Goal: Task Accomplishment & Management: Complete application form

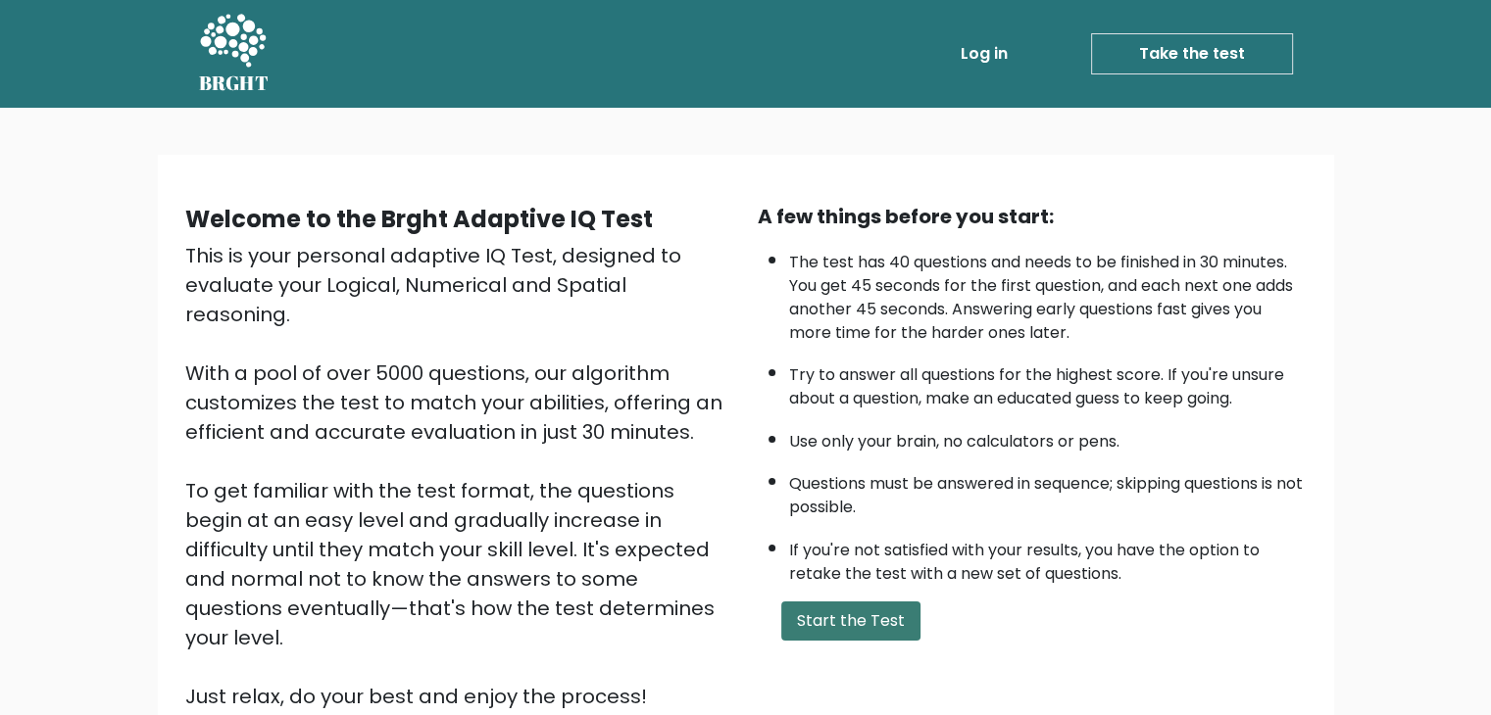
click at [823, 603] on button "Start the Test" at bounding box center [850, 621] width 139 height 39
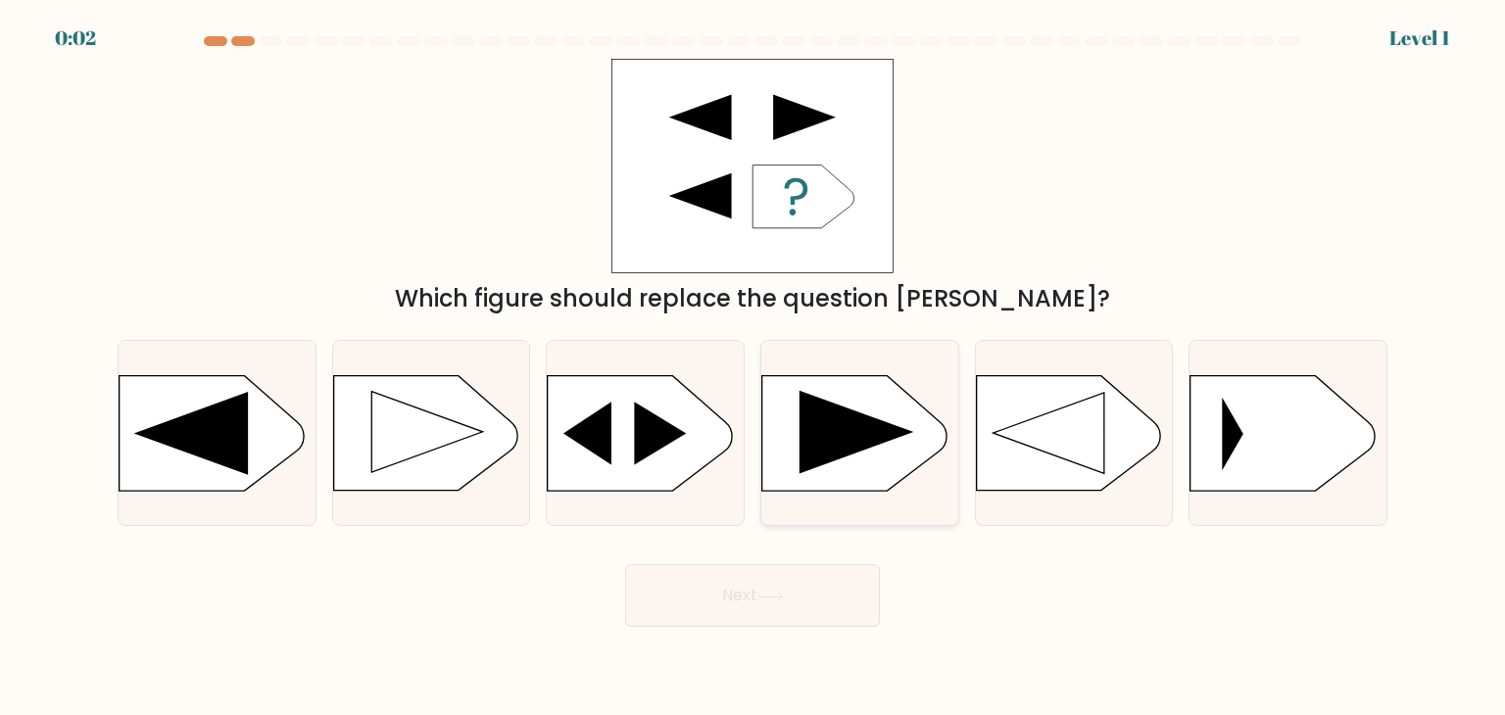
drag, startPoint x: 815, startPoint y: 471, endPoint x: 817, endPoint y: 485, distance: 13.9
click at [816, 471] on rect at bounding box center [762, 377] width 512 height 389
click at [754, 368] on input "d." at bounding box center [753, 363] width 1 height 10
radio input "true"
click at [815, 619] on button "Next" at bounding box center [752, 596] width 255 height 63
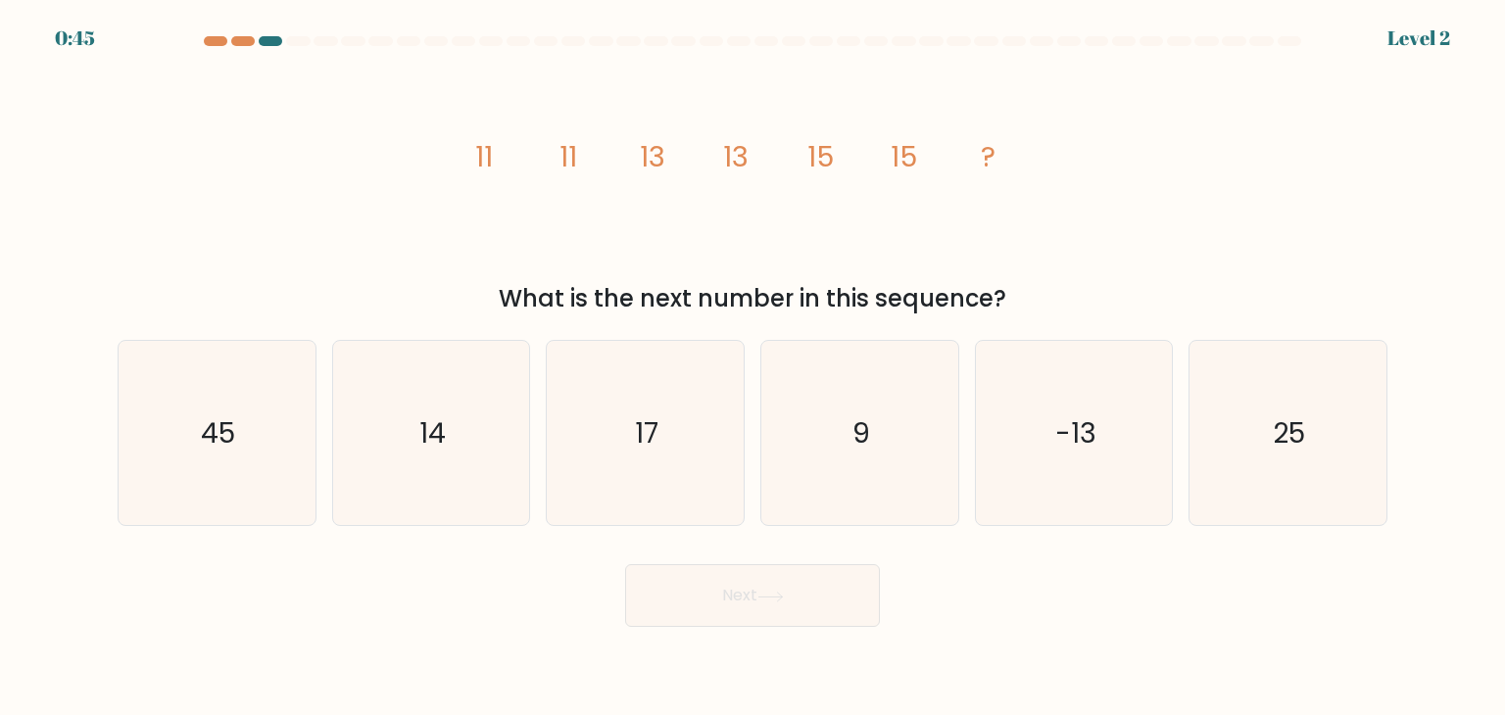
click at [819, 467] on icon "9" at bounding box center [859, 433] width 184 height 184
click at [754, 368] on input "d. 9" at bounding box center [753, 363] width 1 height 10
radio input "true"
drag, startPoint x: 696, startPoint y: 456, endPoint x: 751, endPoint y: 562, distance: 119.2
click at [698, 456] on icon "17" at bounding box center [645, 433] width 184 height 184
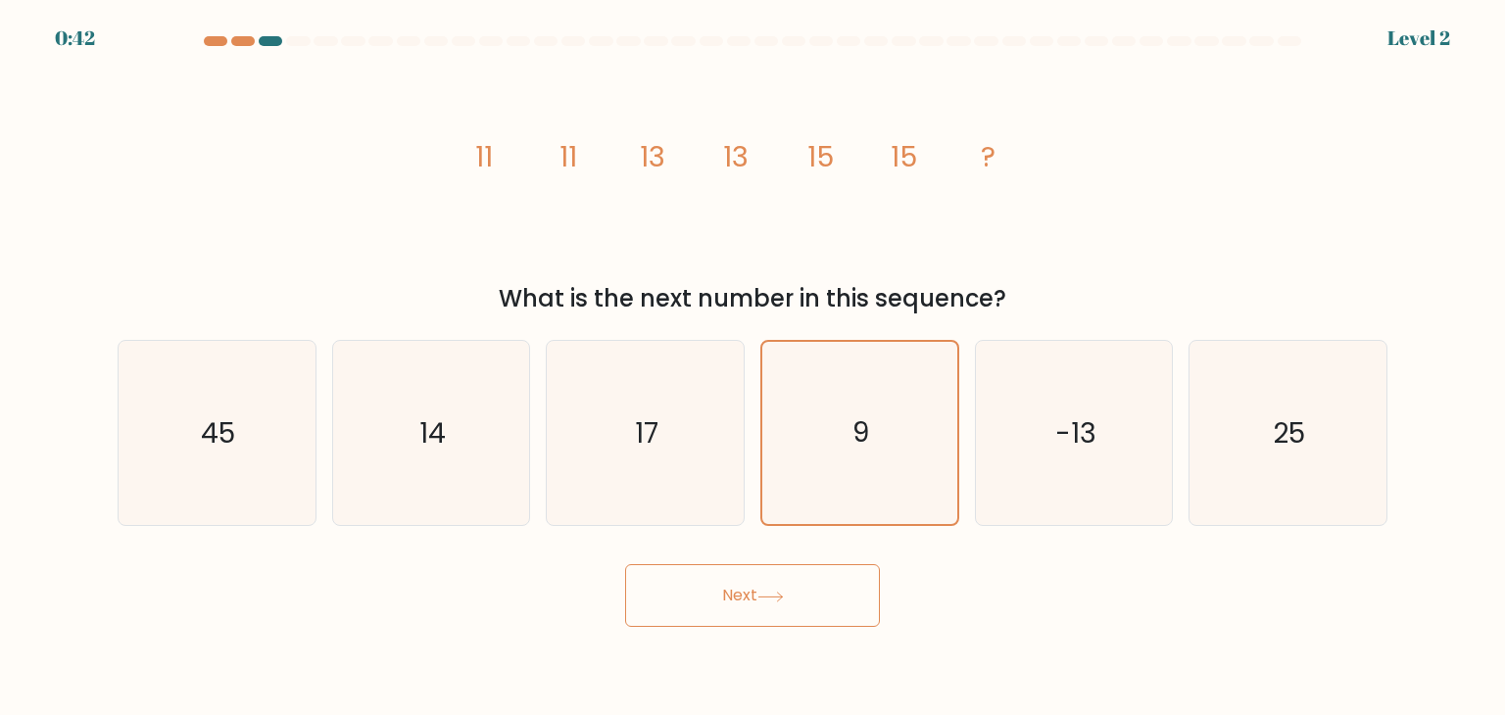
click at [753, 368] on input "c. 17" at bounding box center [753, 363] width 1 height 10
radio input "true"
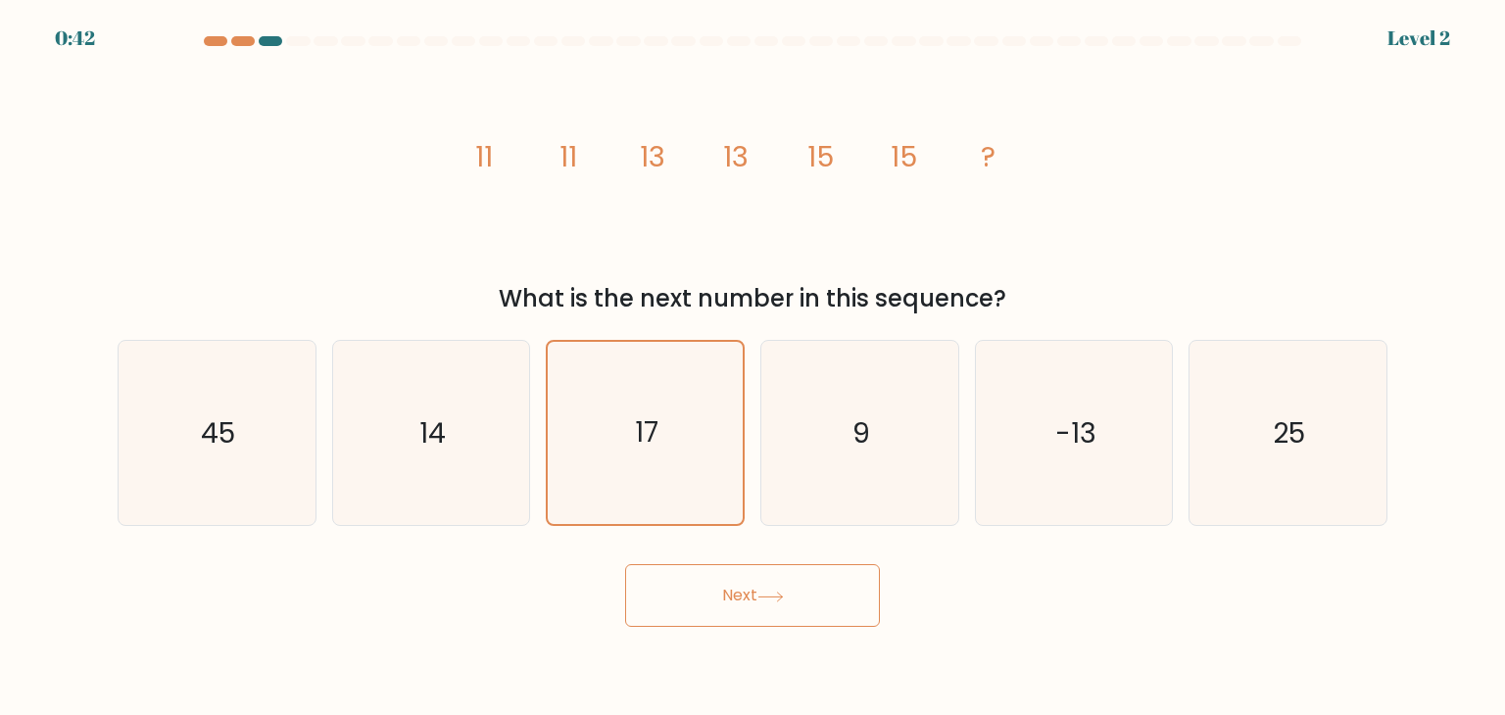
drag, startPoint x: 764, startPoint y: 588, endPoint x: 771, endPoint y: 572, distance: 17.1
click at [764, 589] on button "Next" at bounding box center [752, 596] width 255 height 63
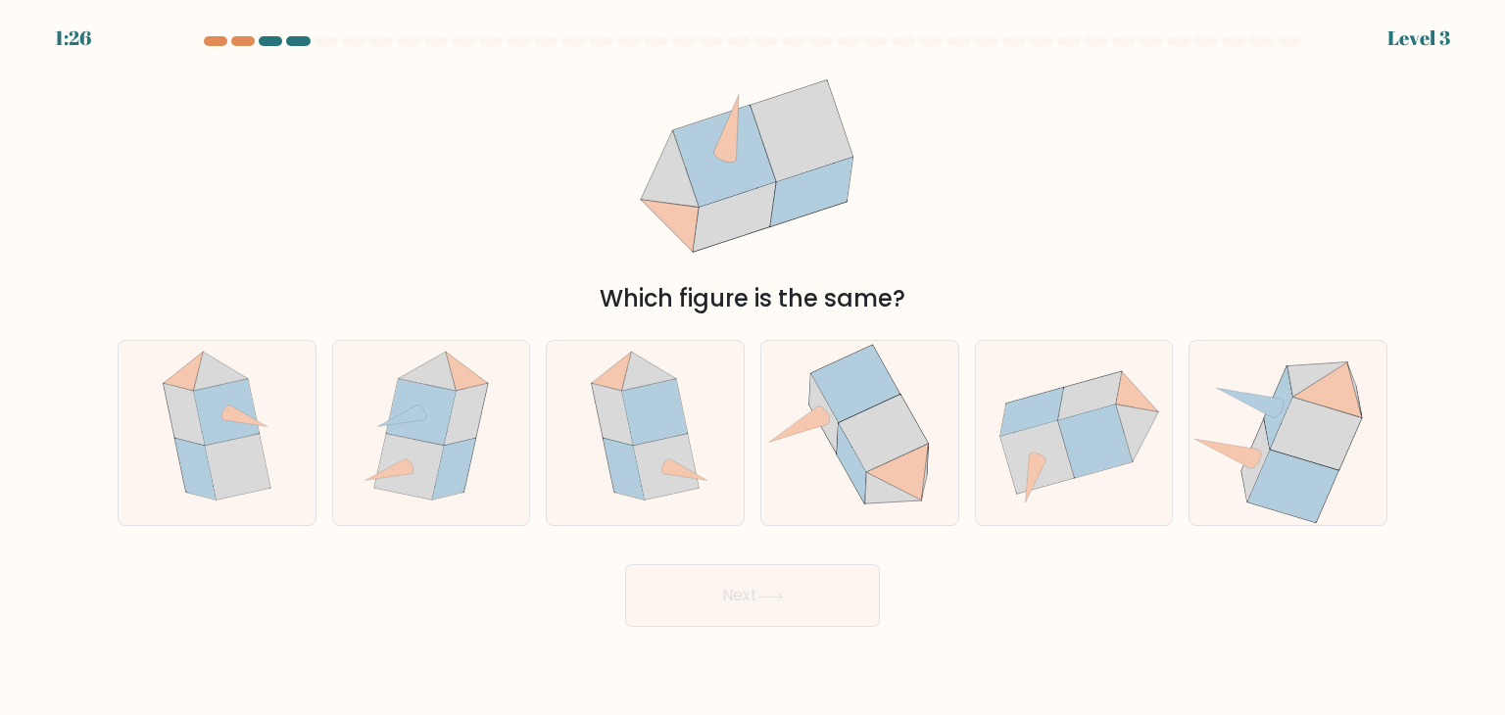
click at [819, 468] on icon at bounding box center [860, 433] width 193 height 184
click at [754, 368] on input "d." at bounding box center [753, 363] width 1 height 10
radio input "true"
drag, startPoint x: 244, startPoint y: 468, endPoint x: 350, endPoint y: 493, distance: 108.9
click at [244, 467] on icon at bounding box center [238, 467] width 66 height 66
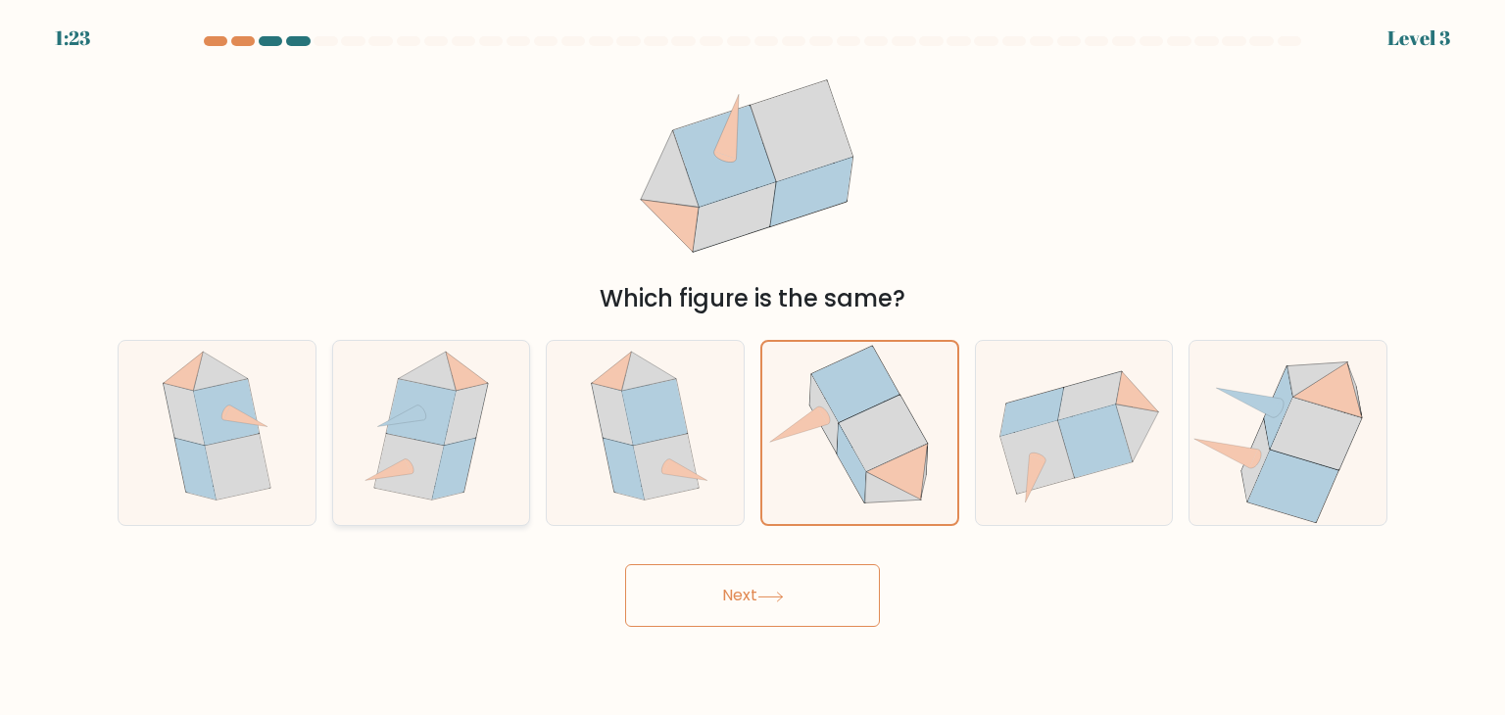
click at [753, 368] on input "a." at bounding box center [753, 363] width 1 height 10
radio input "true"
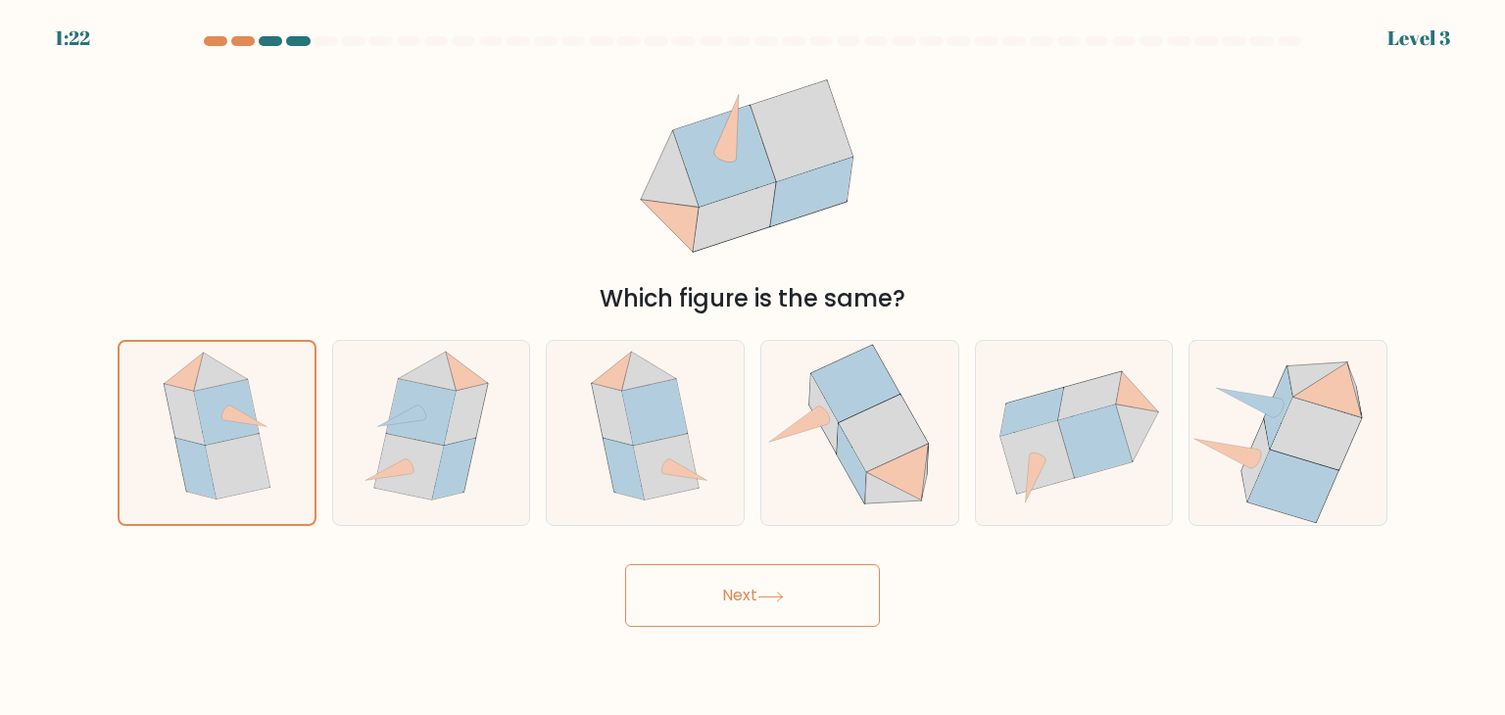
drag, startPoint x: 734, startPoint y: 593, endPoint x: 731, endPoint y: 552, distance: 41.3
click at [734, 586] on button "Next" at bounding box center [752, 596] width 255 height 63
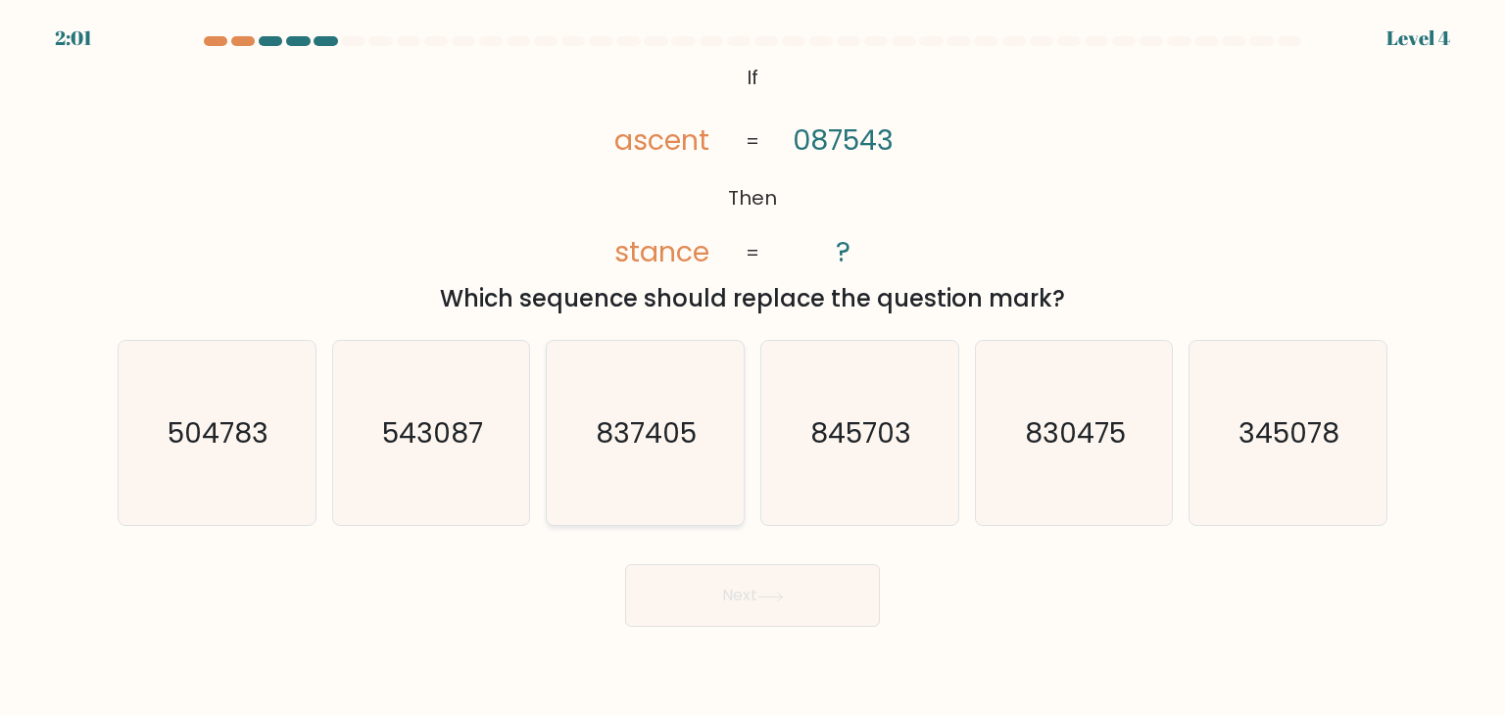
click at [583, 468] on icon "837405" at bounding box center [645, 433] width 184 height 184
click at [753, 368] on input "c. 837405" at bounding box center [753, 363] width 1 height 10
radio input "true"
click at [687, 609] on button "Next" at bounding box center [752, 596] width 255 height 63
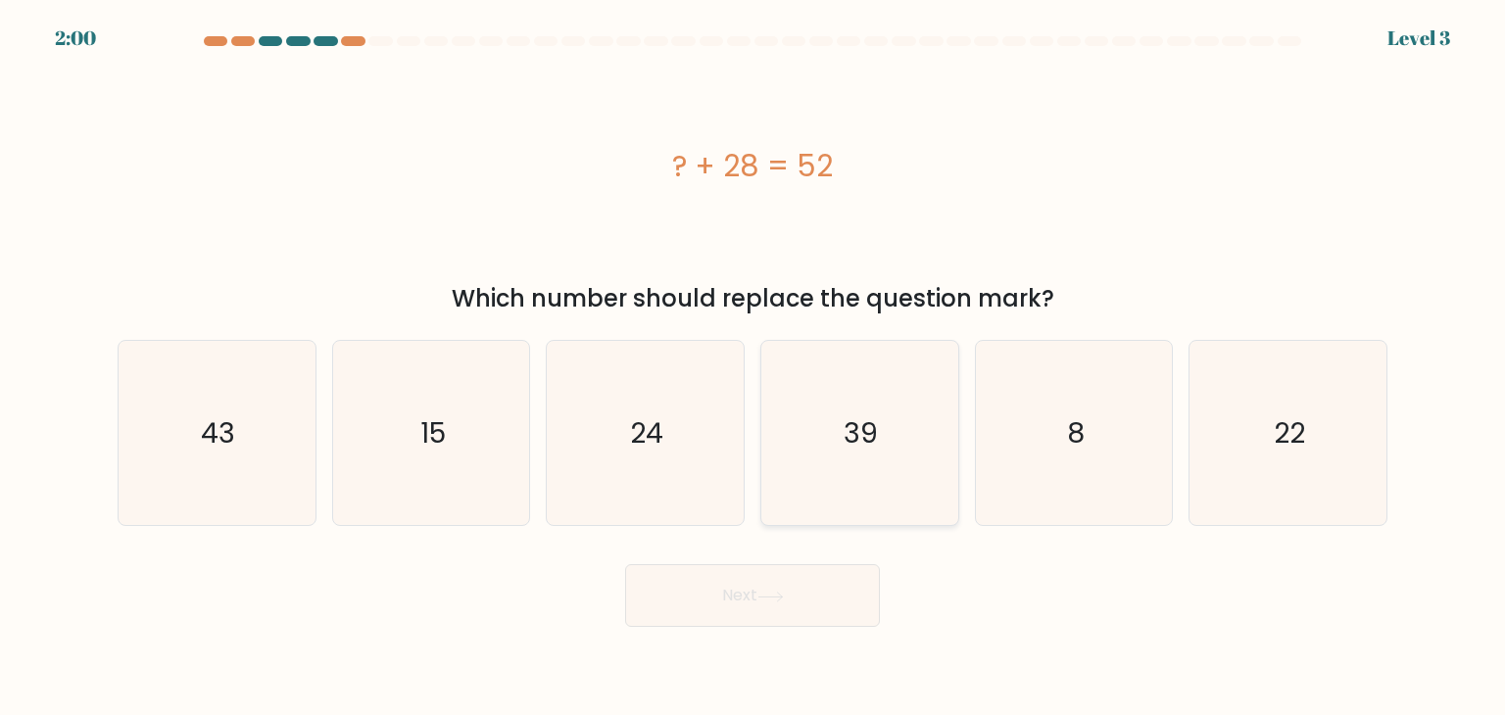
click at [767, 414] on icon "39" at bounding box center [859, 433] width 184 height 184
click at [754, 368] on input "d. 39" at bounding box center [753, 363] width 1 height 10
radio input "true"
click at [593, 450] on icon "24" at bounding box center [645, 433] width 184 height 184
click at [753, 368] on input "c. 24" at bounding box center [753, 363] width 1 height 10
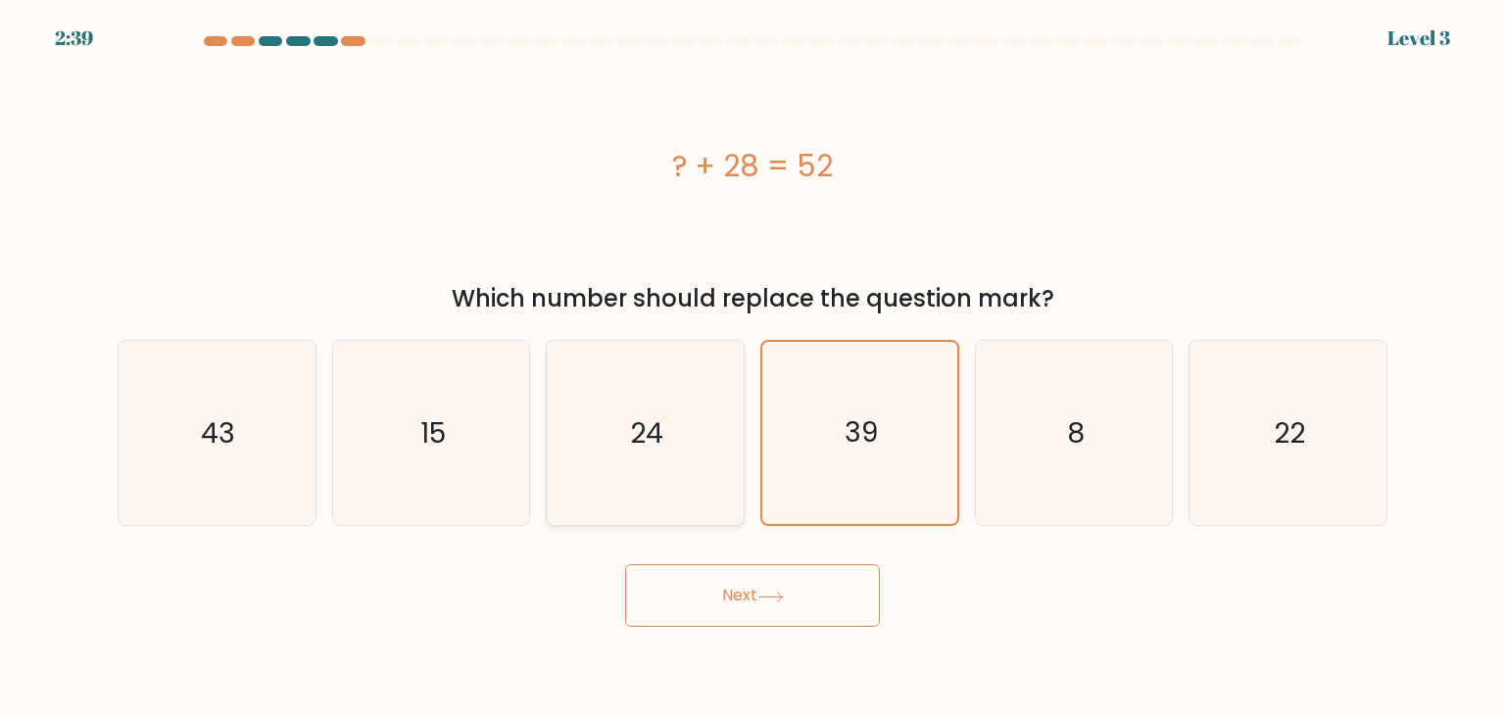
radio input "true"
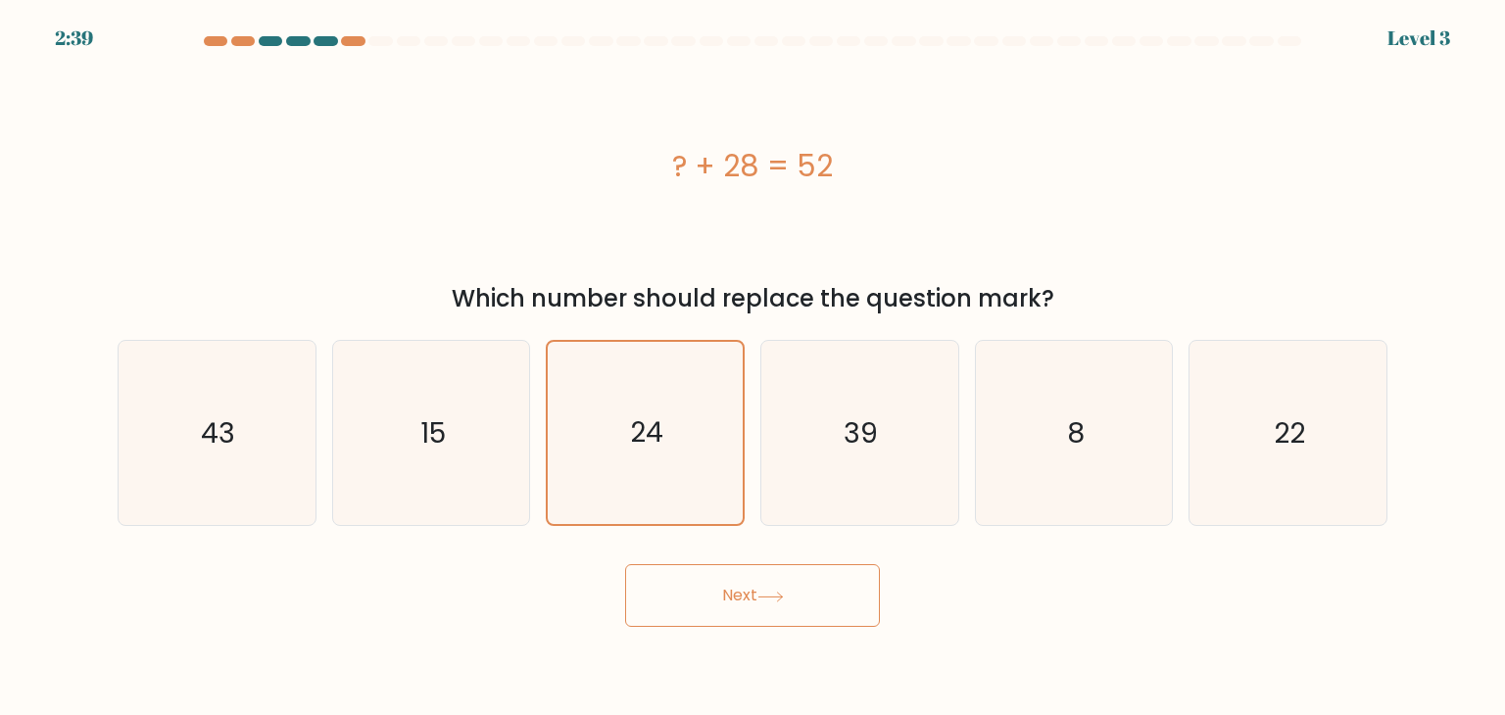
click at [698, 622] on button "Next" at bounding box center [752, 596] width 255 height 63
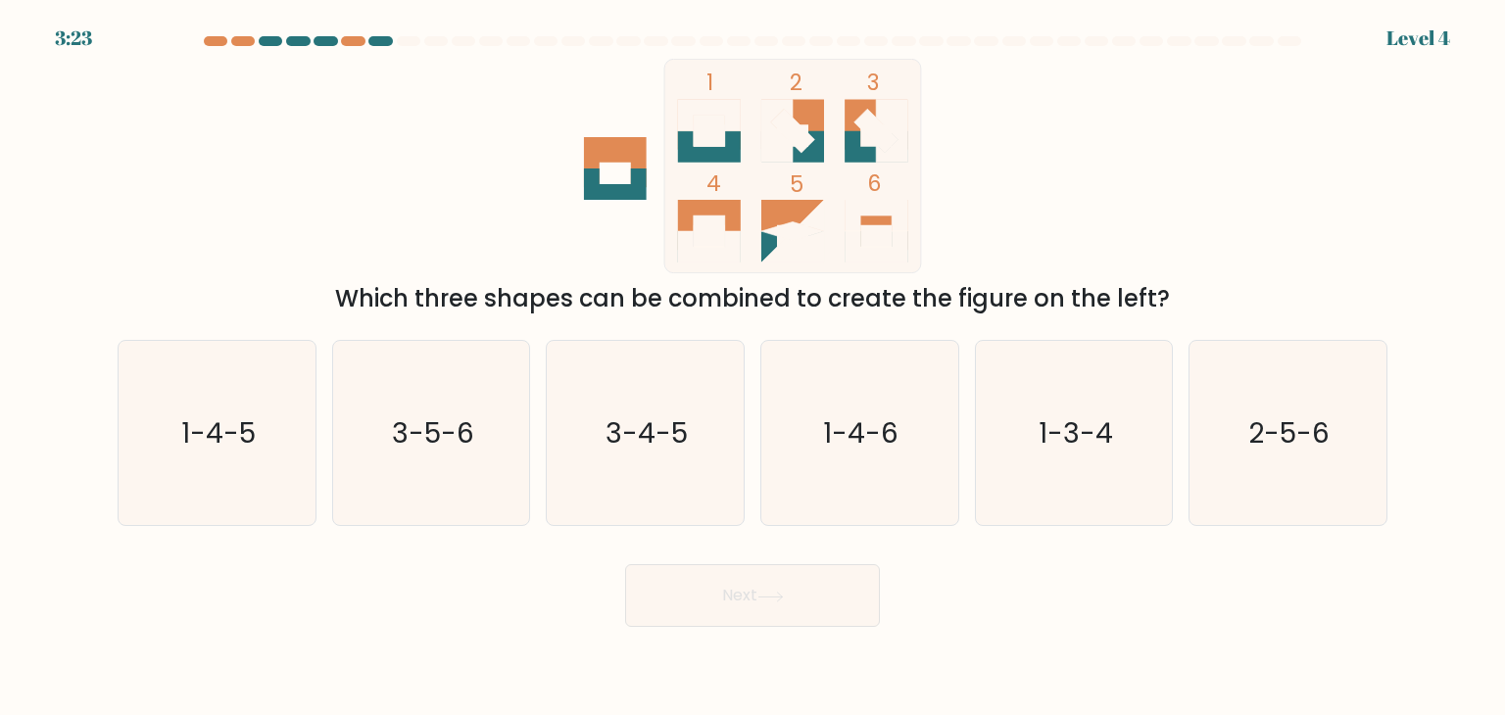
click at [756, 443] on div "d. 1-4-6" at bounding box center [860, 433] width 215 height 186
click at [878, 485] on icon "1-4-6" at bounding box center [859, 433] width 184 height 184
click at [754, 368] on input "d. 1-4-6" at bounding box center [753, 363] width 1 height 10
radio input "true"
drag, startPoint x: 788, startPoint y: 588, endPoint x: 800, endPoint y: 464, distance: 125.0
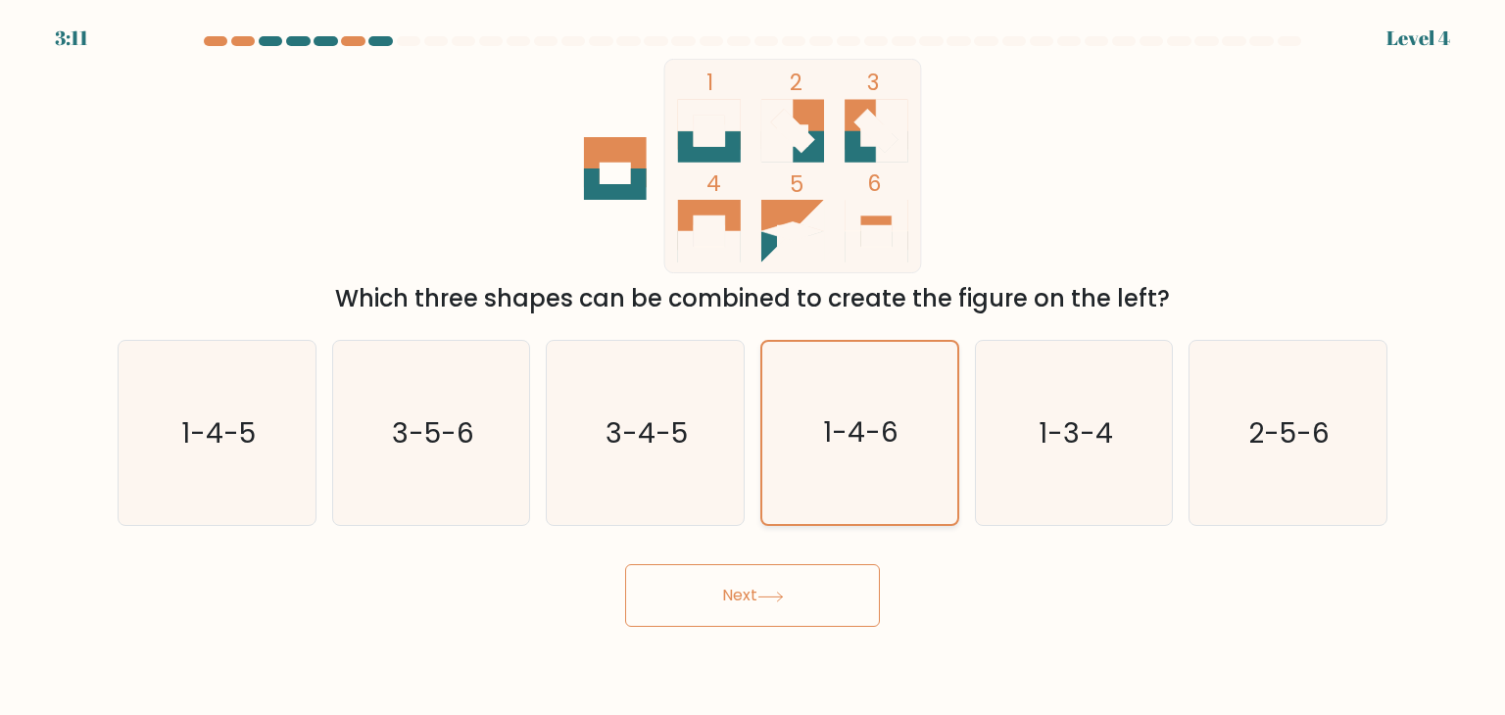
click at [788, 588] on button "Next" at bounding box center [752, 596] width 255 height 63
